Goal: Find contact information: Find contact information

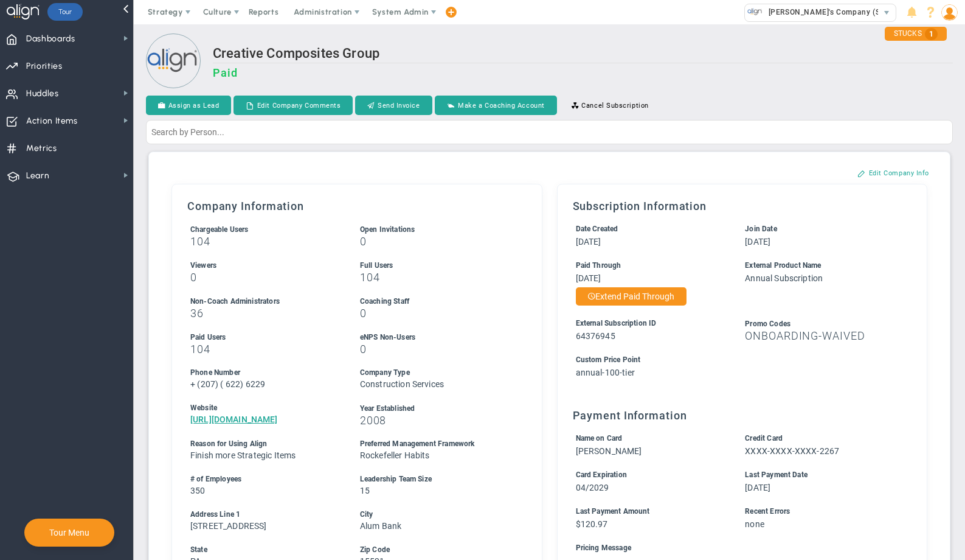
scroll to position [511, 0]
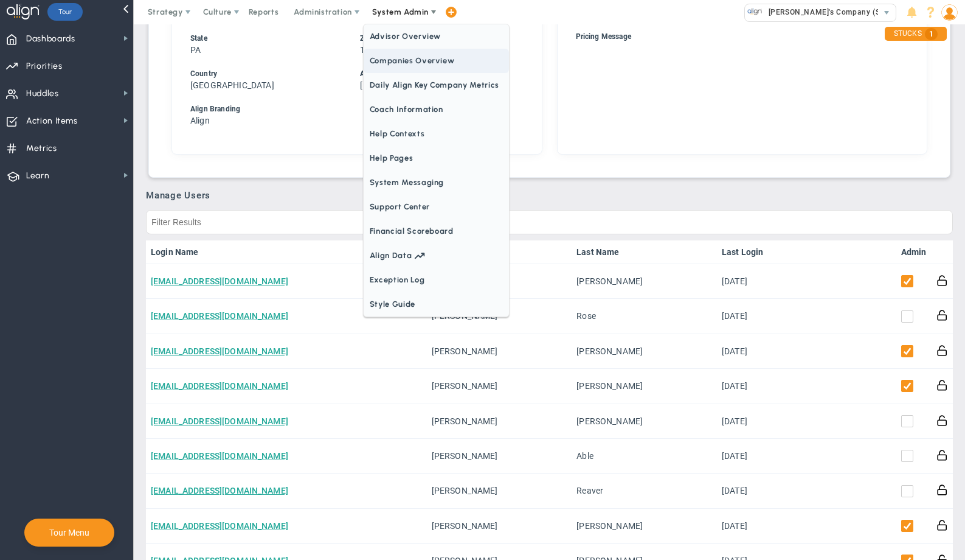
click at [397, 63] on span "Companies Overview" at bounding box center [436, 61] width 145 height 24
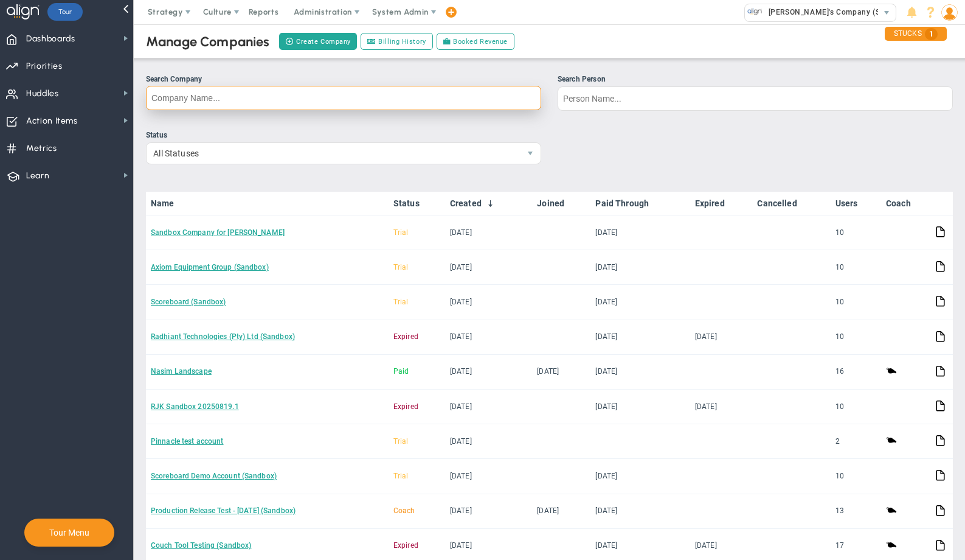
click at [395, 100] on input "Search Company" at bounding box center [343, 98] width 395 height 24
type input "[PERSON_NAME]"
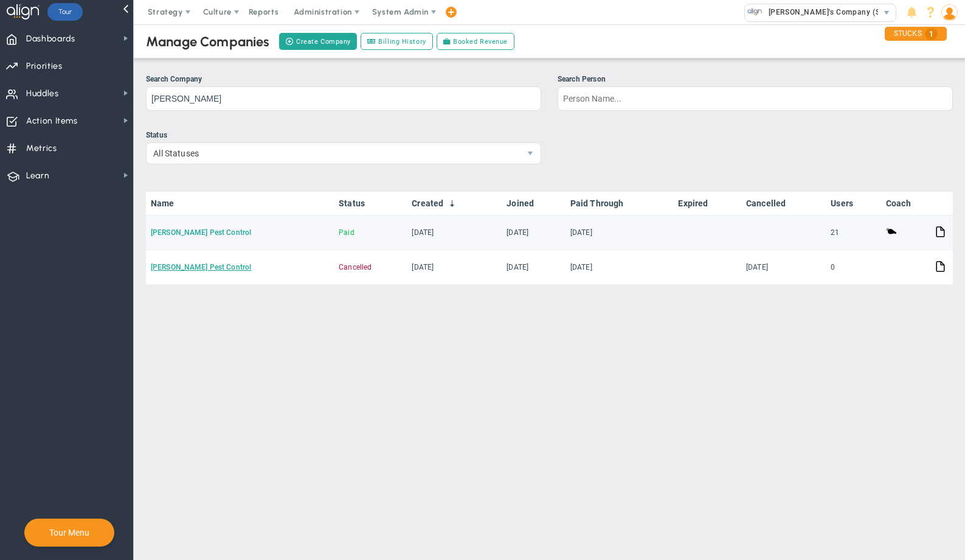
click at [190, 232] on link "[PERSON_NAME] Pest Control" at bounding box center [201, 232] width 100 height 9
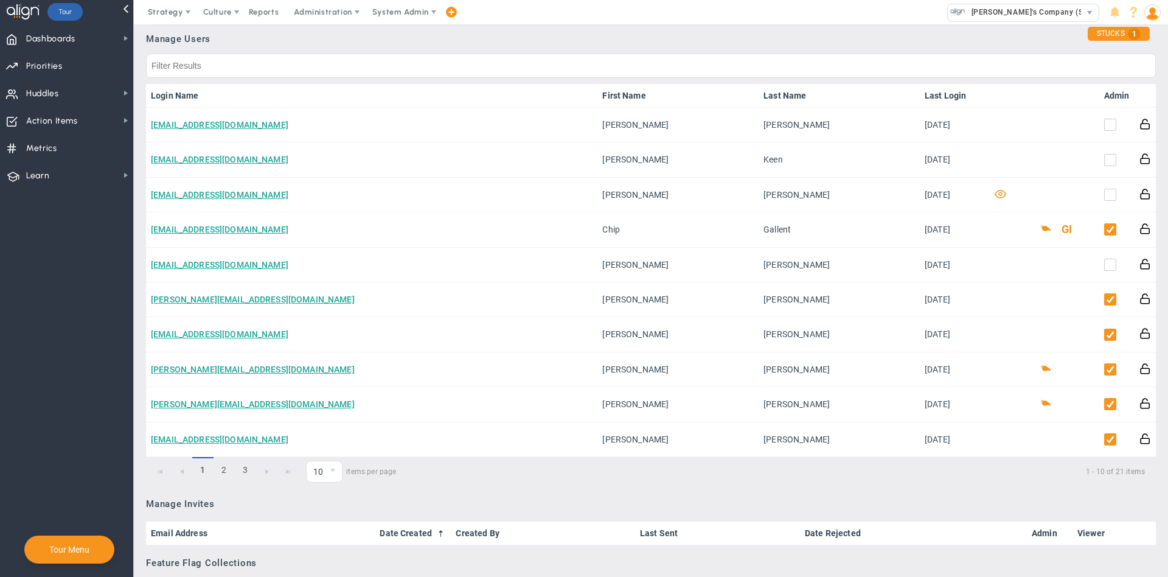
scroll to position [559, 0]
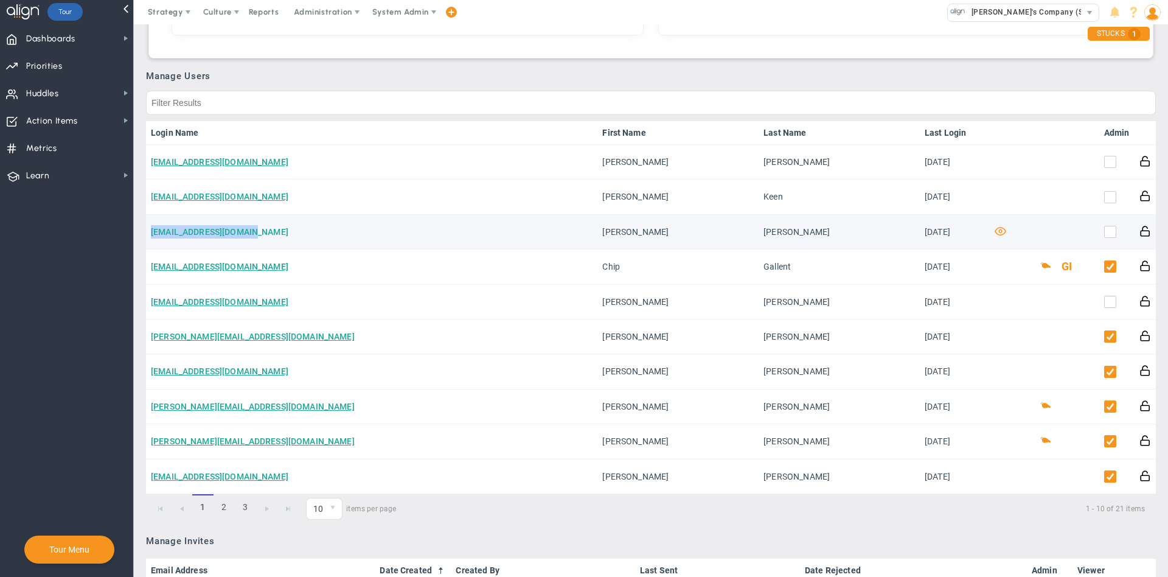
drag, startPoint x: 260, startPoint y: 235, endPoint x: 151, endPoint y: 234, distance: 109.5
click at [151, 234] on td "[EMAIL_ADDRESS][DOMAIN_NAME]" at bounding box center [371, 232] width 451 height 35
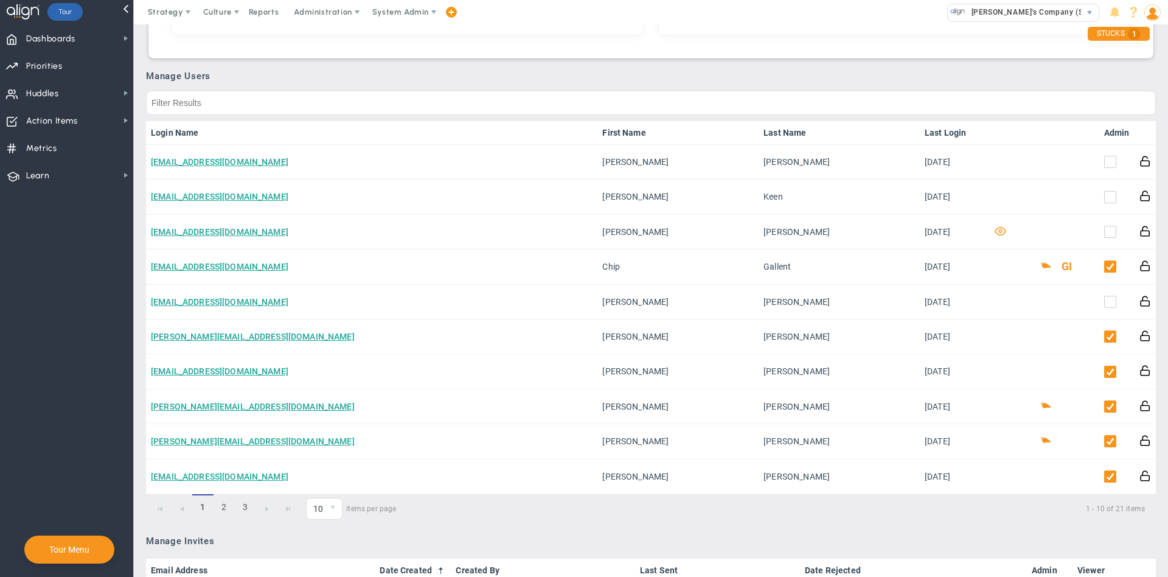
click at [94, 252] on nav "Dashboards Dashboards My Dashboard Company Dashboard Annual Initiatives" at bounding box center [67, 300] width 134 height 552
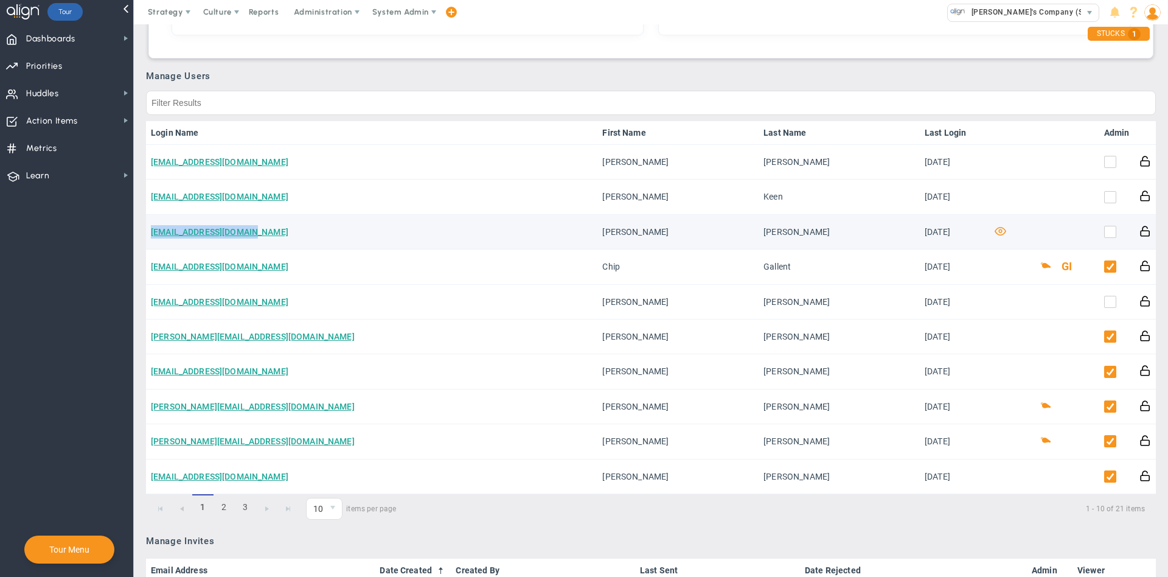
drag, startPoint x: 259, startPoint y: 234, endPoint x: 149, endPoint y: 235, distance: 110.1
click at [149, 235] on td "[EMAIL_ADDRESS][DOMAIN_NAME]" at bounding box center [371, 232] width 451 height 35
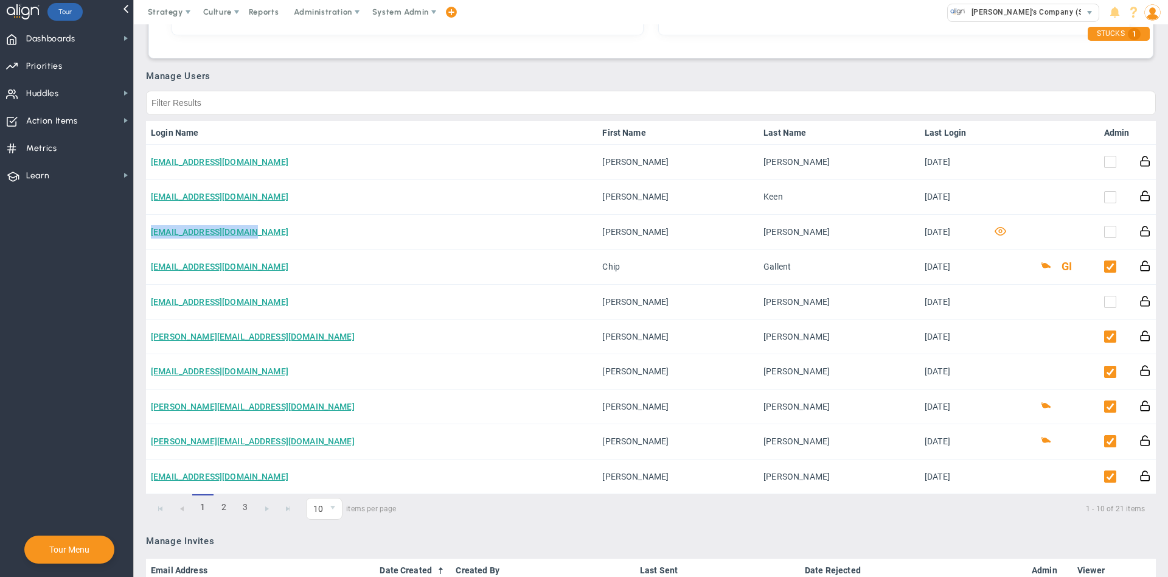
click at [120, 233] on nav "Dashboards Dashboards My Dashboard Company Dashboard Annual Initiatives" at bounding box center [67, 300] width 134 height 552
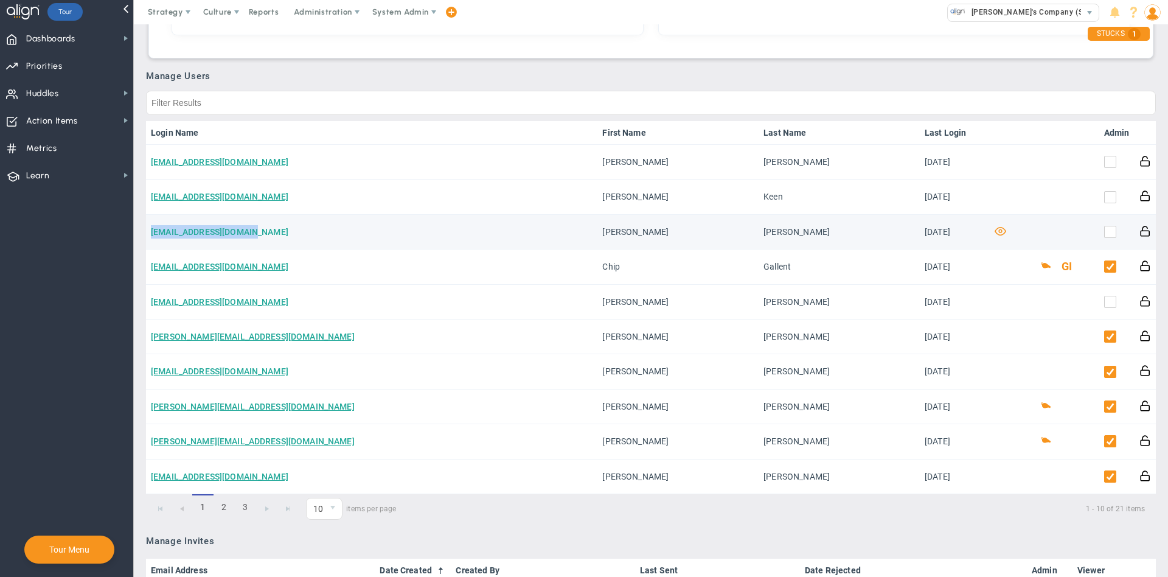
drag, startPoint x: 256, startPoint y: 234, endPoint x: 151, endPoint y: 235, distance: 104.0
click at [151, 235] on td "[EMAIL_ADDRESS][DOMAIN_NAME]" at bounding box center [371, 232] width 451 height 35
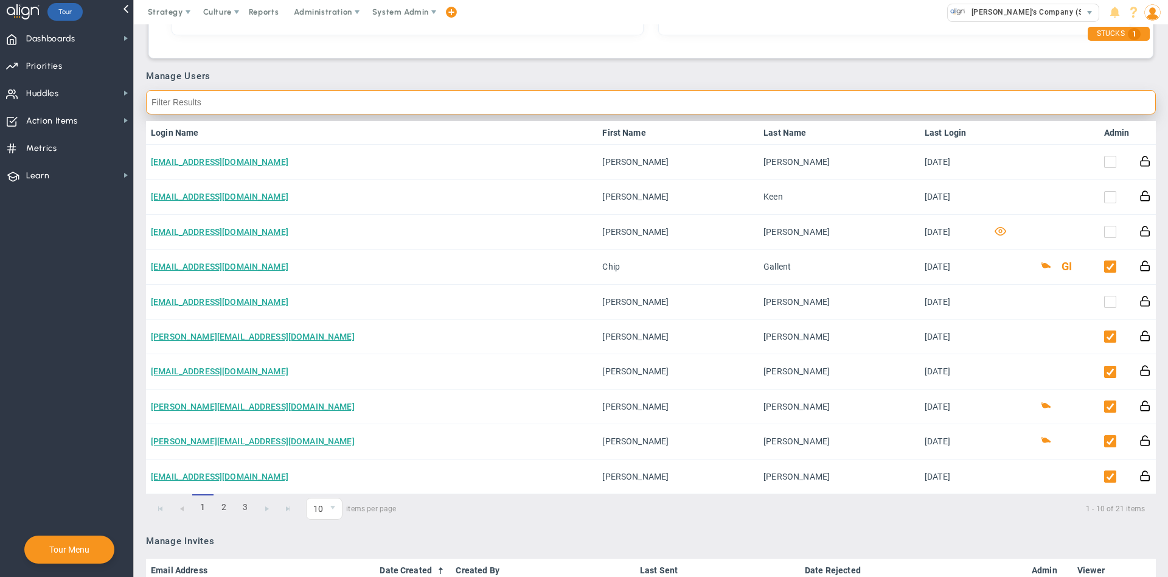
click at [570, 102] on input "text" at bounding box center [651, 102] width 1010 height 24
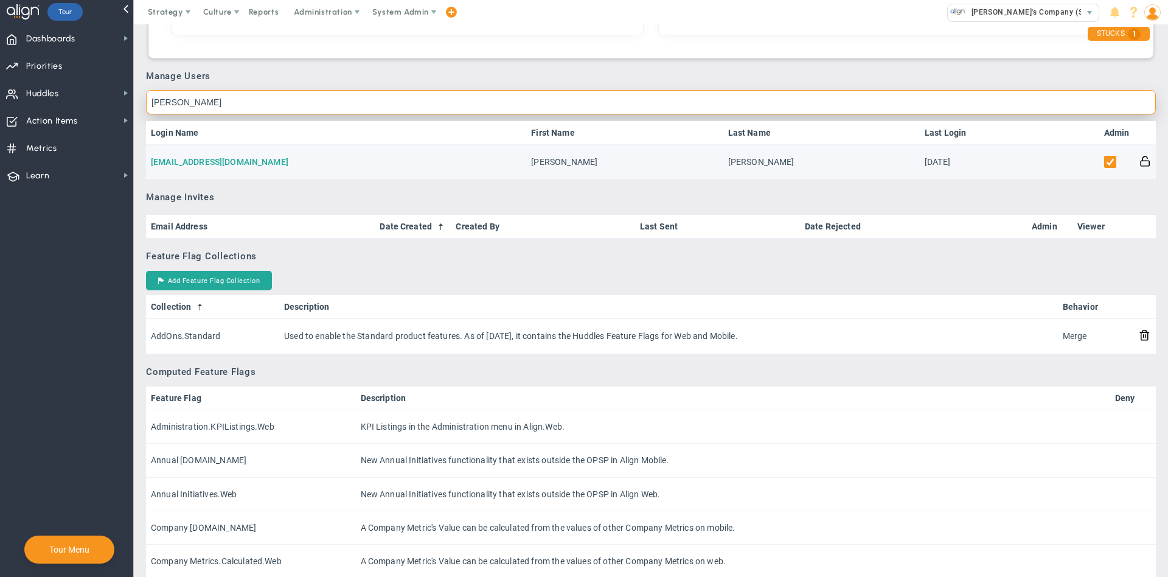
type input "[PERSON_NAME]"
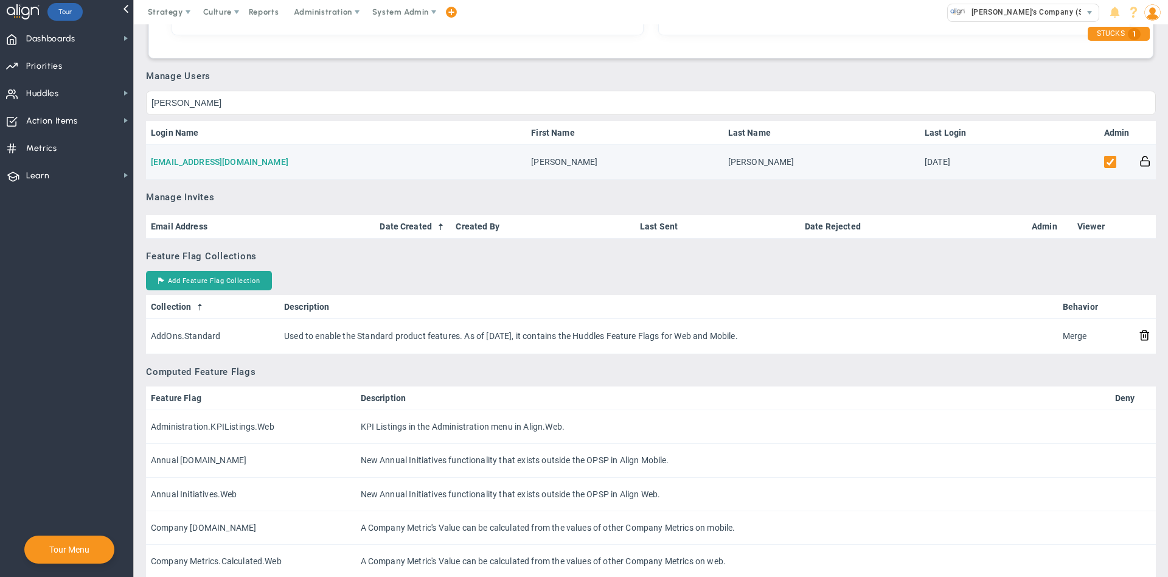
click at [200, 164] on link "[EMAIL_ADDRESS][DOMAIN_NAME]" at bounding box center [219, 162] width 137 height 10
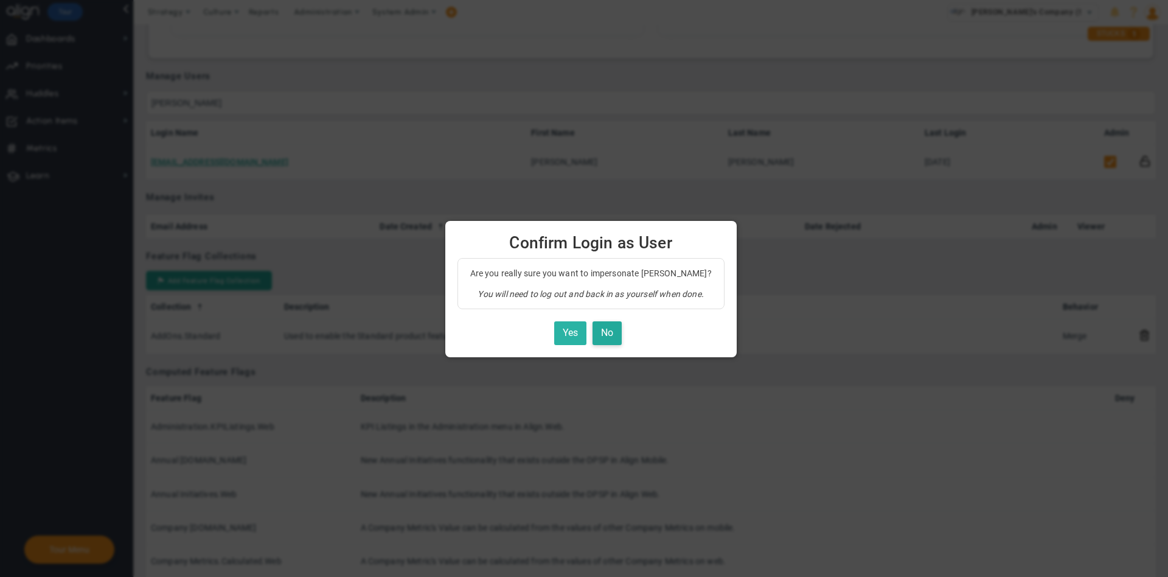
click at [557, 324] on button "Yes" at bounding box center [570, 333] width 32 height 24
